Goal: Navigation & Orientation: Find specific page/section

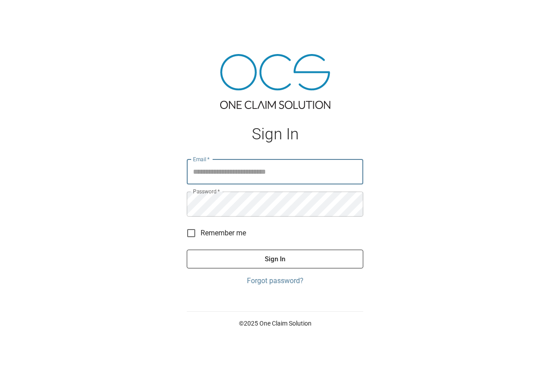
click at [240, 169] on input "Email   *" at bounding box center [275, 171] width 177 height 25
type input "**********"
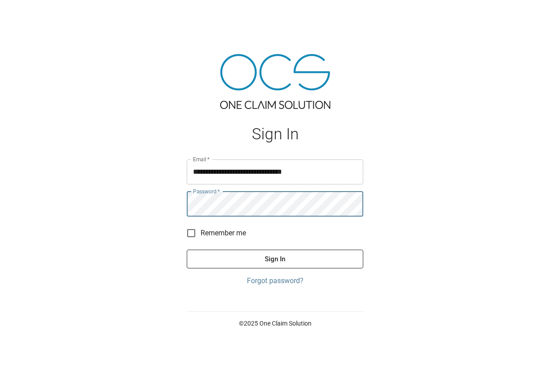
click at [187, 249] on button "Sign In" at bounding box center [275, 258] width 177 height 19
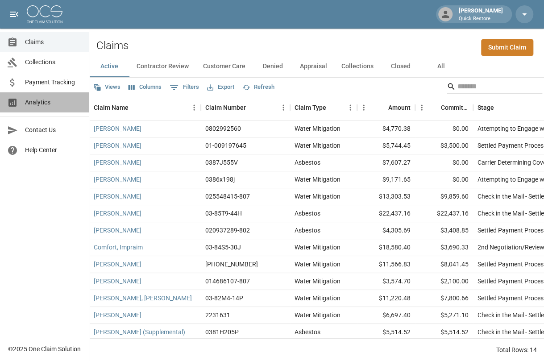
drag, startPoint x: 52, startPoint y: 99, endPoint x: 83, endPoint y: 99, distance: 30.8
click at [52, 99] on span "Analytics" at bounding box center [53, 102] width 57 height 9
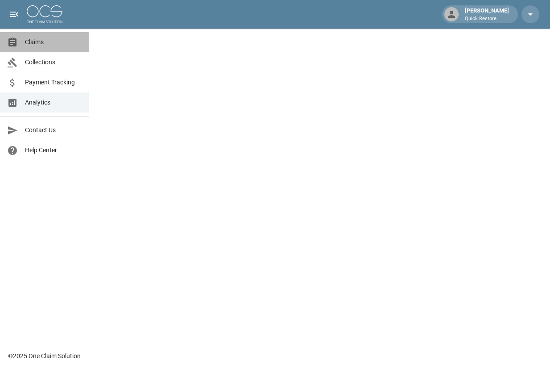
click at [64, 37] on span "Claims" at bounding box center [53, 41] width 57 height 9
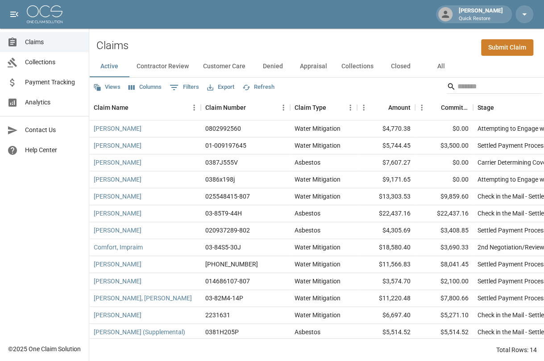
click at [68, 78] on span "Payment Tracking" at bounding box center [53, 82] width 57 height 9
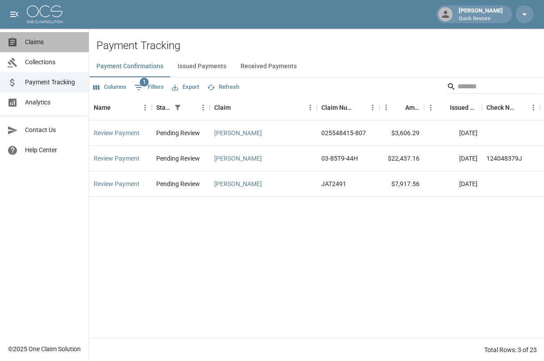
click at [53, 42] on span "Claims" at bounding box center [53, 41] width 57 height 9
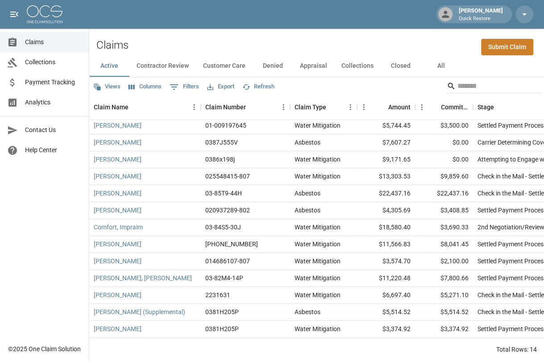
scroll to position [7, 0]
click at [175, 59] on button "Contractor Review" at bounding box center [162, 65] width 66 height 21
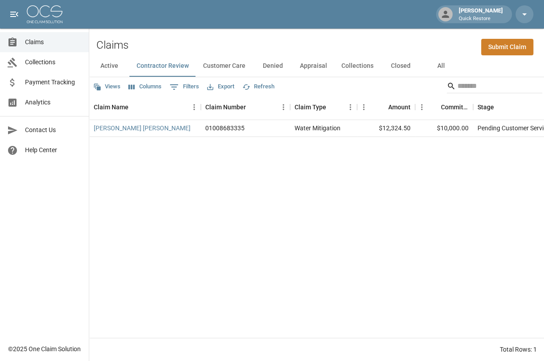
click at [224, 58] on button "Customer Care" at bounding box center [224, 65] width 57 height 21
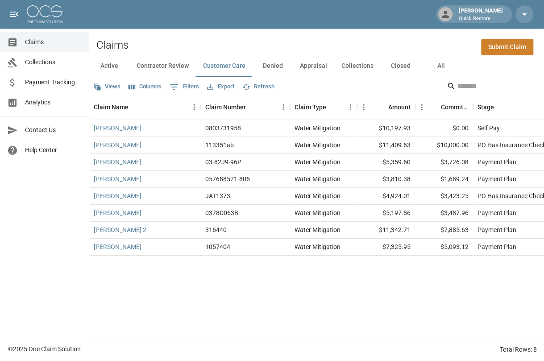
click at [266, 62] on button "Denied" at bounding box center [272, 65] width 40 height 21
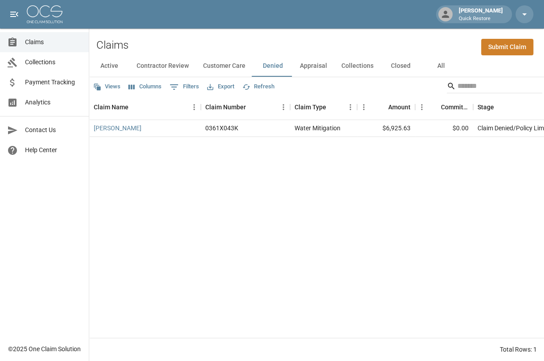
click at [311, 58] on button "Appraisal" at bounding box center [313, 65] width 41 height 21
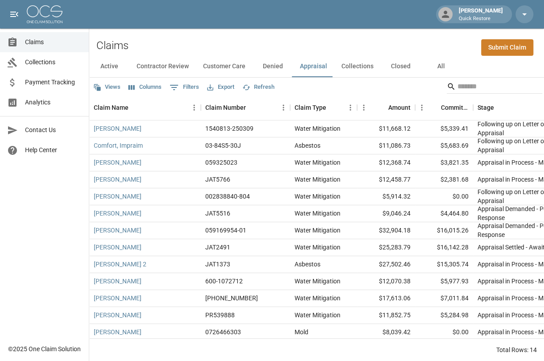
click at [349, 68] on button "Collections" at bounding box center [357, 66] width 46 height 21
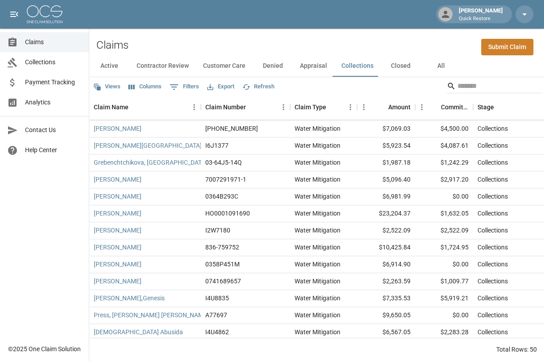
scroll to position [273, 0]
